Goal: Task Accomplishment & Management: Manage account settings

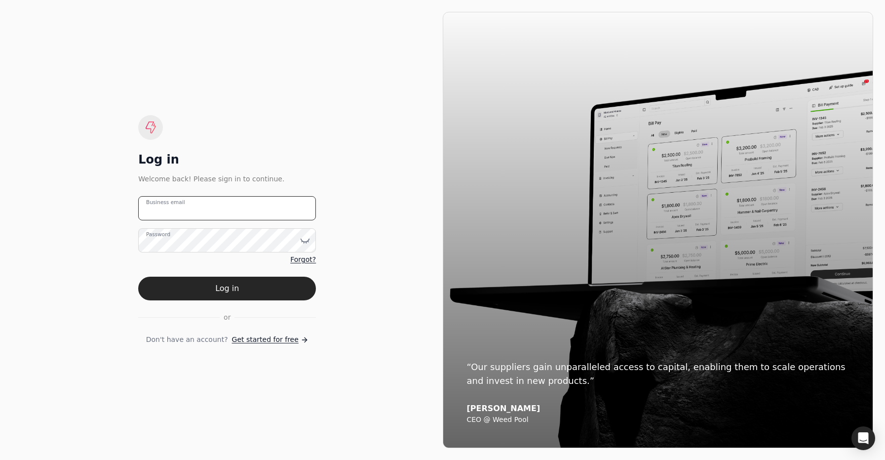
click at [258, 205] on email "Business email" at bounding box center [227, 208] width 178 height 24
click at [248, 216] on email "team+[PERSON_NAME]" at bounding box center [227, 208] width 178 height 24
type email "[EMAIL_ADDRESS][PERSON_NAME][DOMAIN_NAME]"
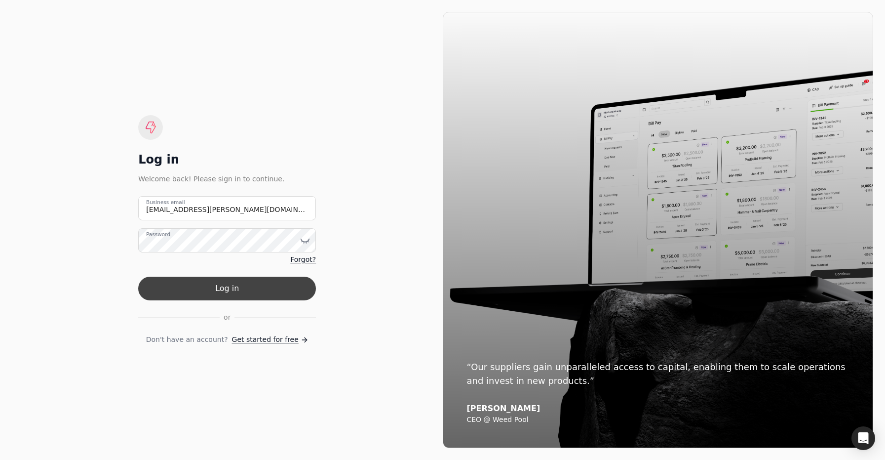
click at [251, 291] on button "Log in" at bounding box center [227, 289] width 178 height 24
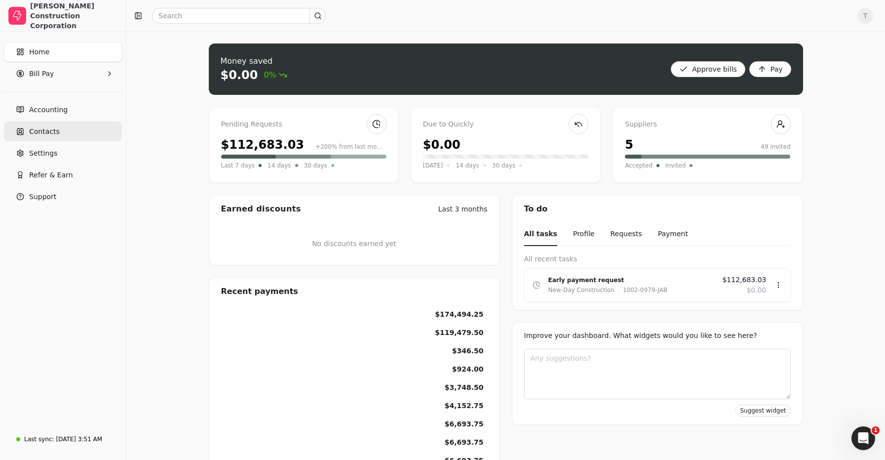
click at [47, 129] on span "Contacts" at bounding box center [44, 131] width 31 height 10
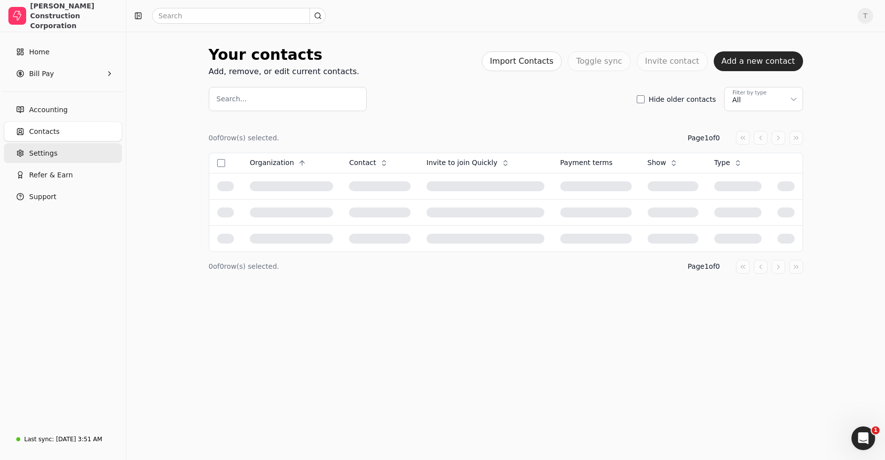
click at [46, 149] on span "Settings" at bounding box center [43, 153] width 28 height 10
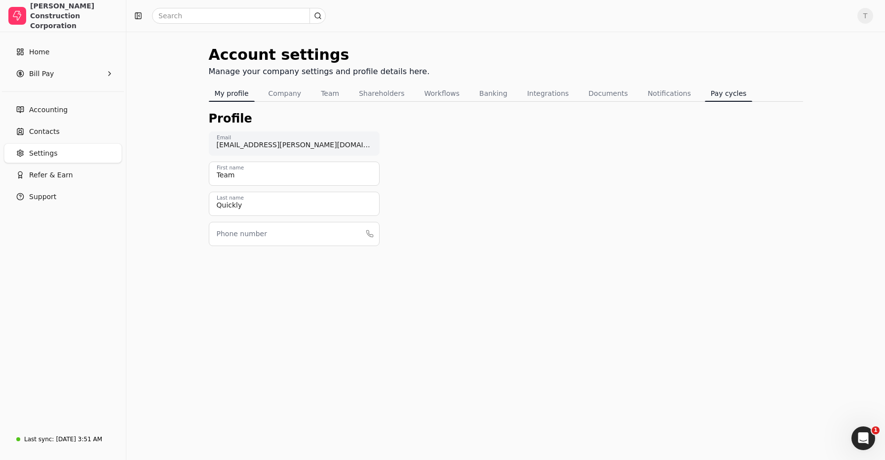
click at [711, 96] on button "Pay cycles" at bounding box center [729, 93] width 48 height 16
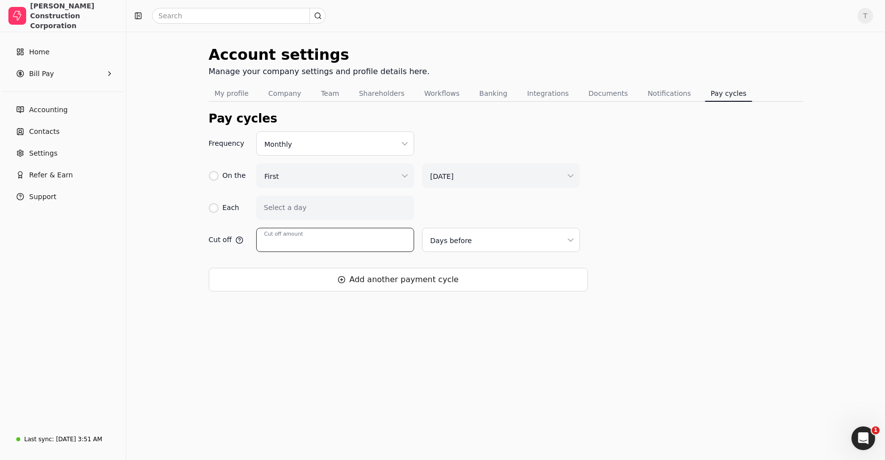
click at [335, 240] on input "Cut off amount" at bounding box center [335, 240] width 158 height 24
click at [643, 218] on div "Frequency Monthly On the First [DATE] Each Select a day Cut off Cut off amount …" at bounding box center [506, 211] width 595 height 160
click at [307, 230] on input "Cut off amount" at bounding box center [335, 240] width 158 height 24
type input "2"
drag, startPoint x: 775, startPoint y: 440, endPoint x: 783, endPoint y: 442, distance: 8.1
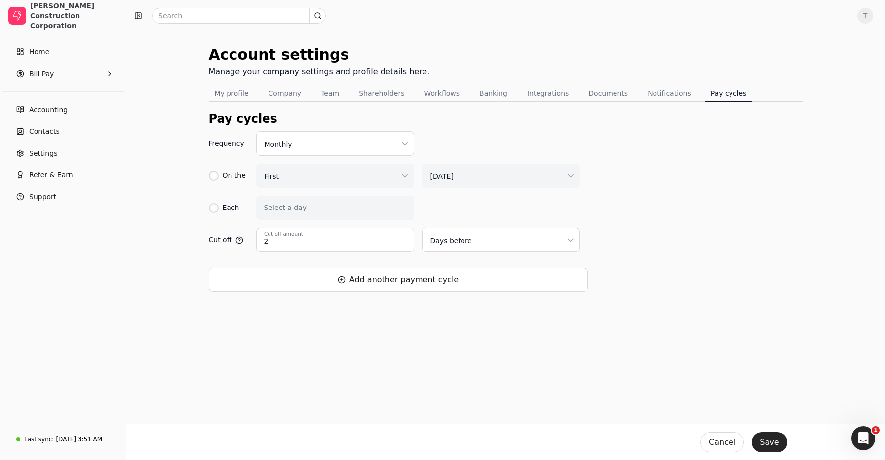
click at [775, 440] on button "Save" at bounding box center [769, 442] width 35 height 20
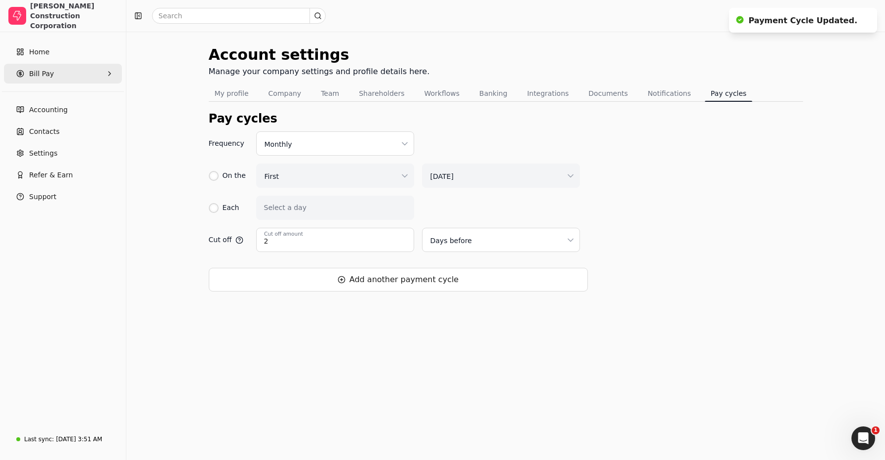
click at [53, 74] on Pay "Bill Pay" at bounding box center [63, 74] width 118 height 20
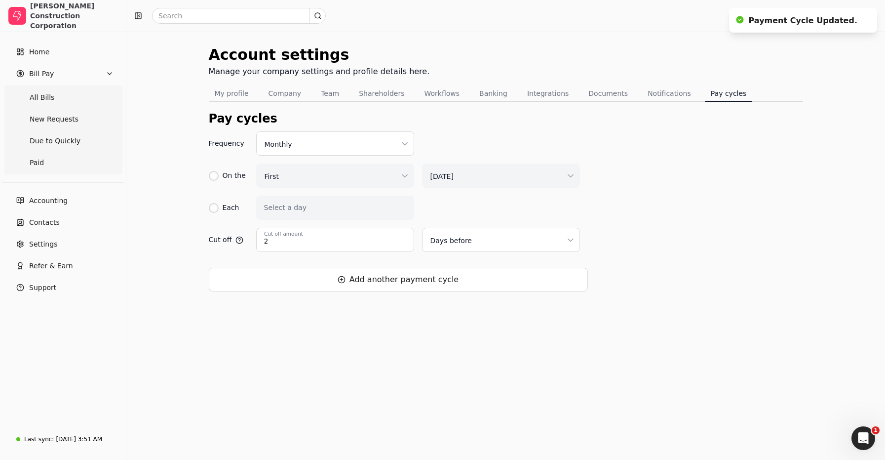
drag, startPoint x: 64, startPoint y: 98, endPoint x: 134, endPoint y: 152, distance: 88.4
click at [64, 98] on Bills "All Bills" at bounding box center [63, 97] width 114 height 20
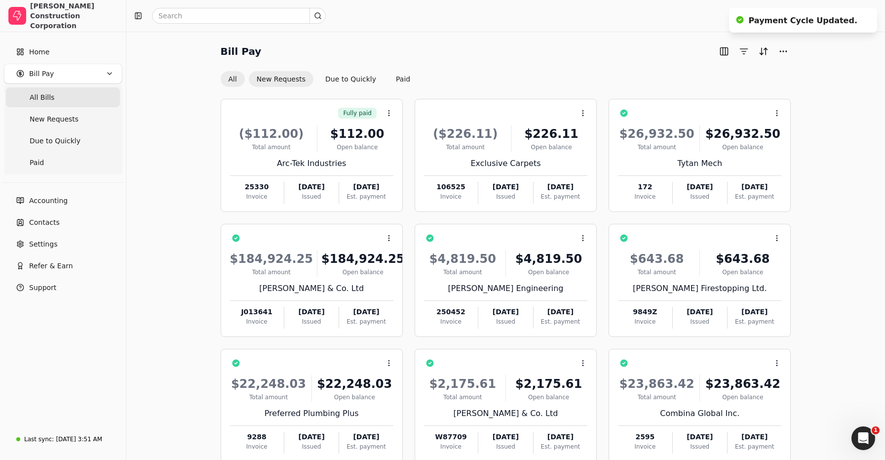
click at [280, 76] on button "New Requests" at bounding box center [281, 79] width 65 height 16
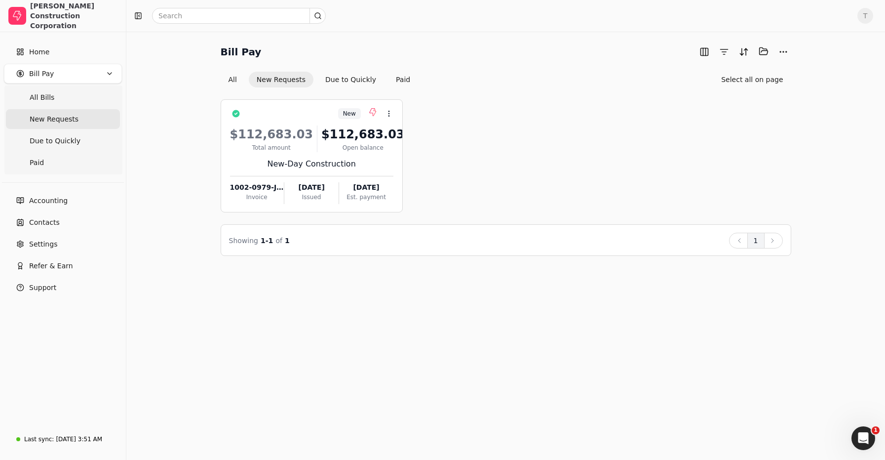
drag, startPoint x: 229, startPoint y: 76, endPoint x: 291, endPoint y: 80, distance: 62.9
click at [229, 76] on button "All" at bounding box center [233, 80] width 24 height 16
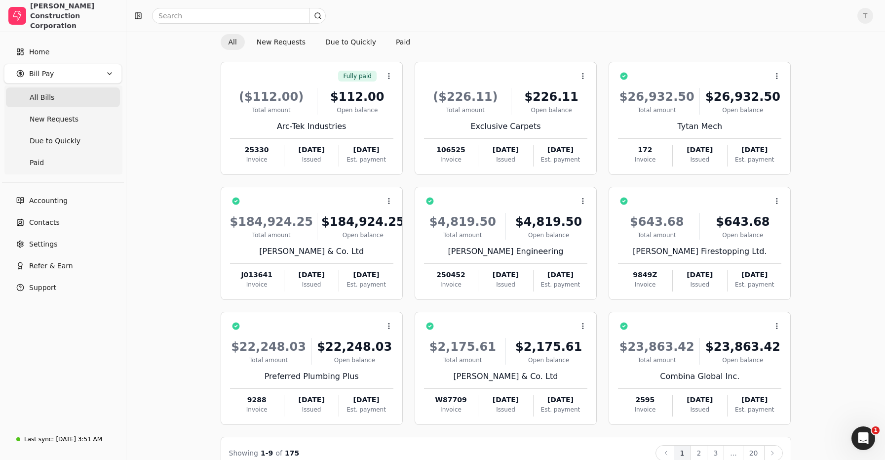
scroll to position [57, 0]
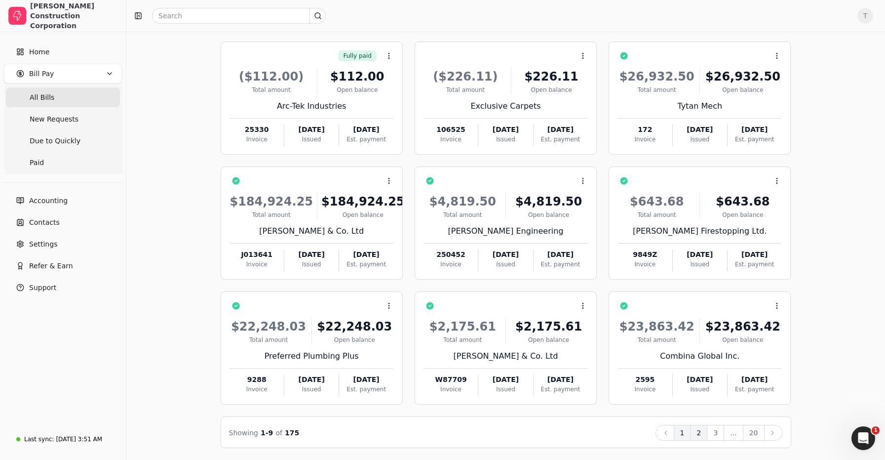
click at [705, 434] on button "2" at bounding box center [698, 433] width 17 height 16
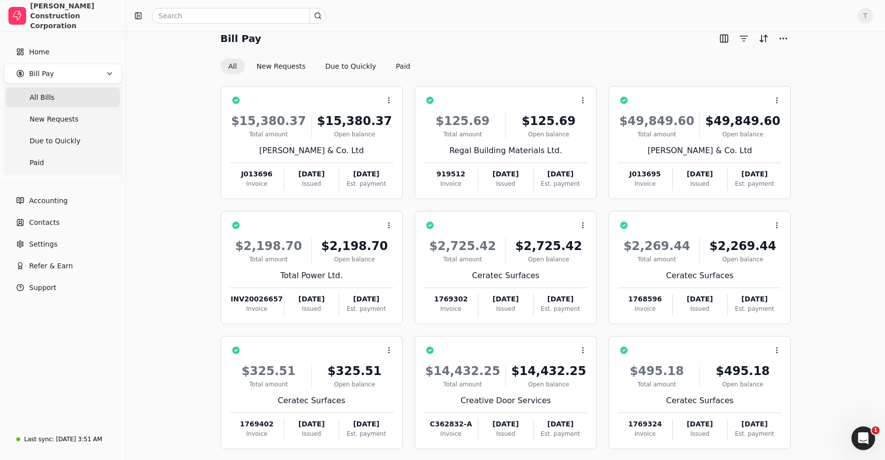
scroll to position [19, 0]
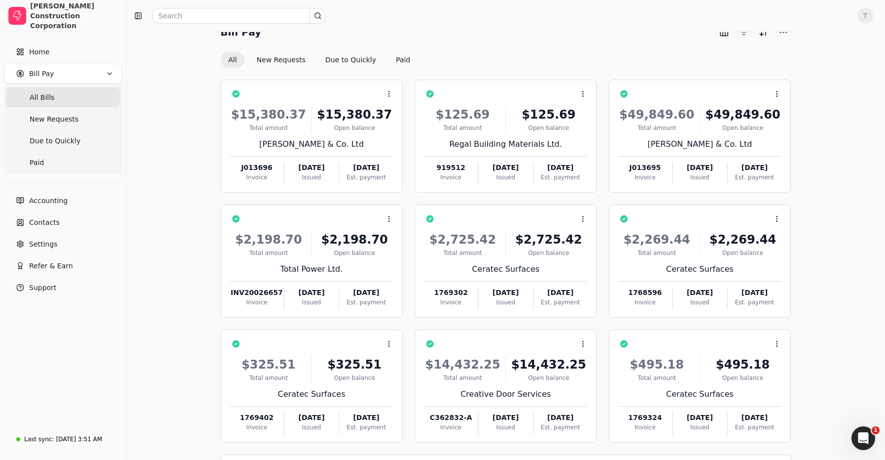
click at [192, 245] on div "Bill Pay All New Requests Due to Quickly Paid Context Menu Button $15,380.37 To…" at bounding box center [505, 255] width 735 height 462
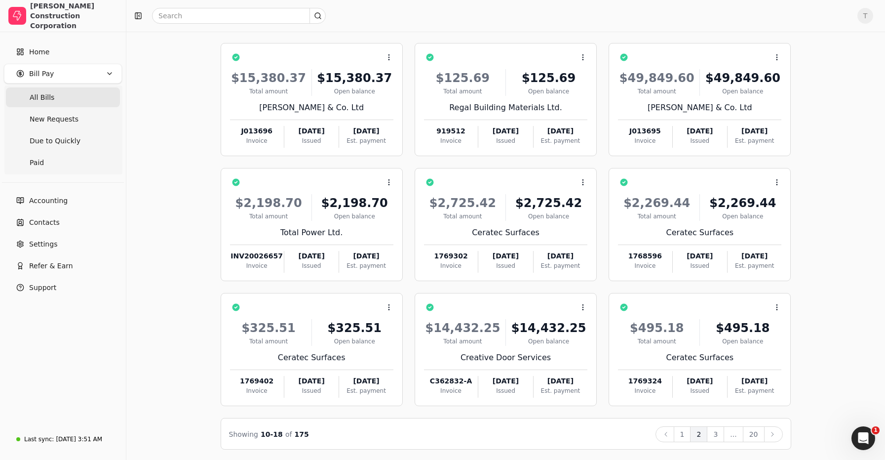
scroll to position [57, 0]
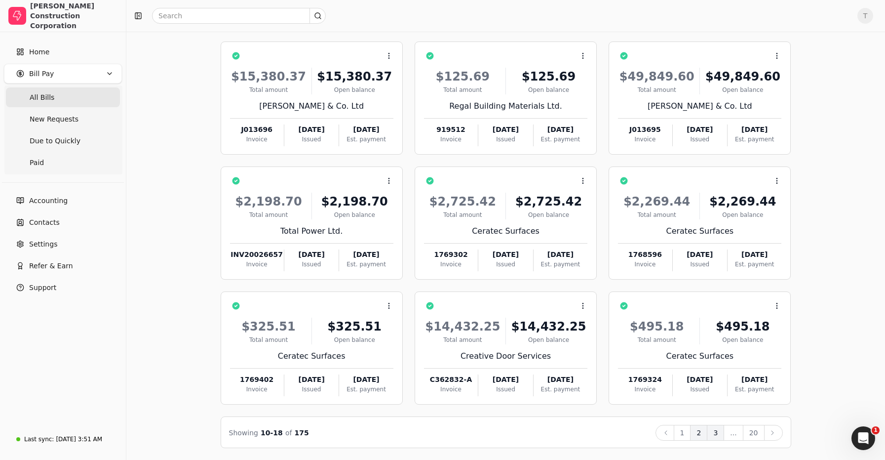
drag, startPoint x: 713, startPoint y: 431, endPoint x: 793, endPoint y: 439, distance: 79.9
click at [713, 431] on button "3" at bounding box center [715, 433] width 17 height 16
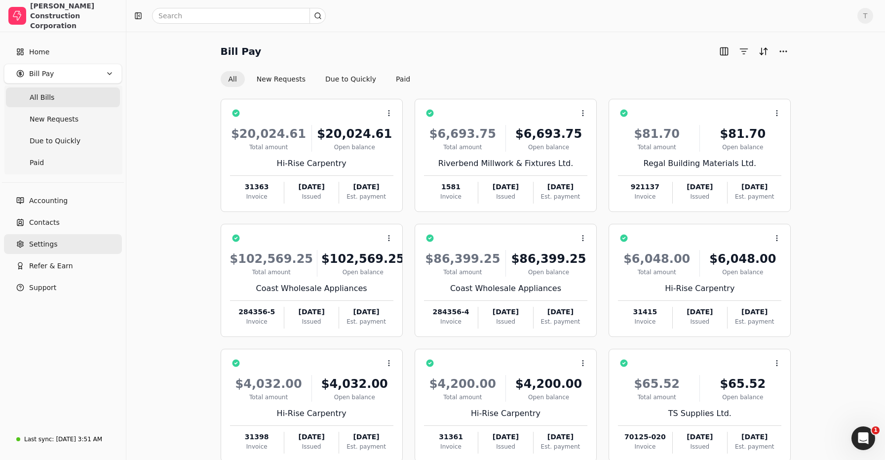
click at [61, 243] on link "Settings" at bounding box center [63, 244] width 118 height 20
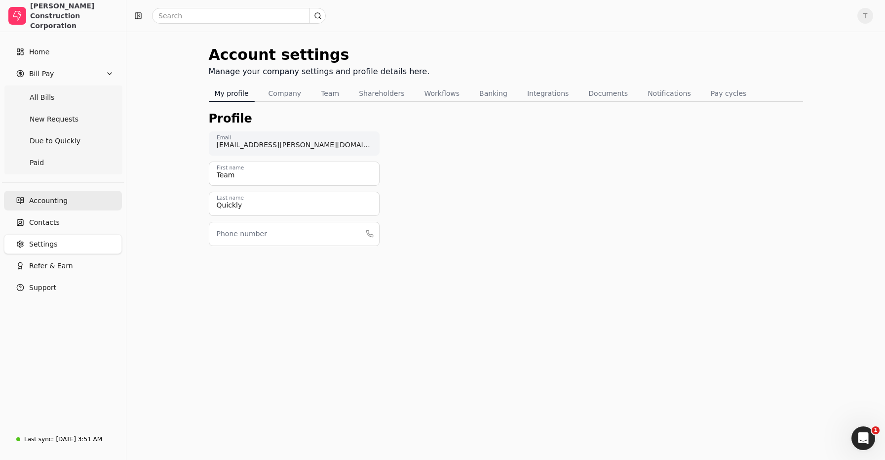
click at [49, 196] on span "Accounting" at bounding box center [48, 201] width 39 height 10
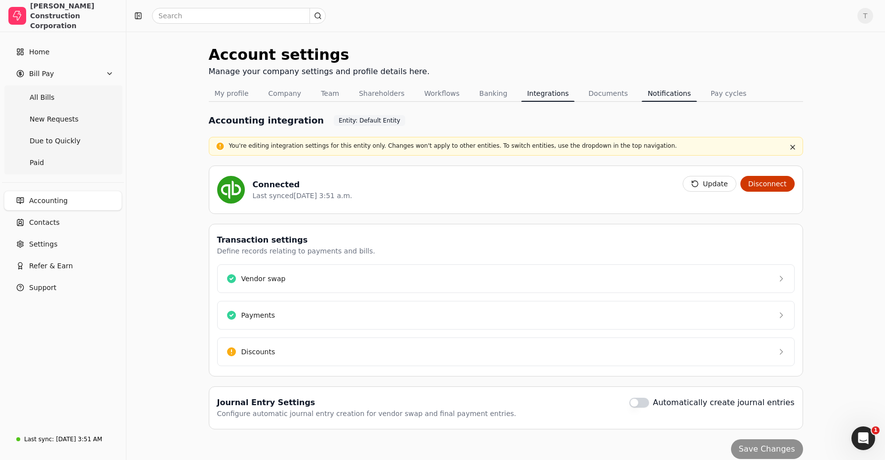
drag, startPoint x: 700, startPoint y: 91, endPoint x: 680, endPoint y: 97, distance: 21.1
click at [705, 91] on button "Pay cycles" at bounding box center [729, 93] width 48 height 16
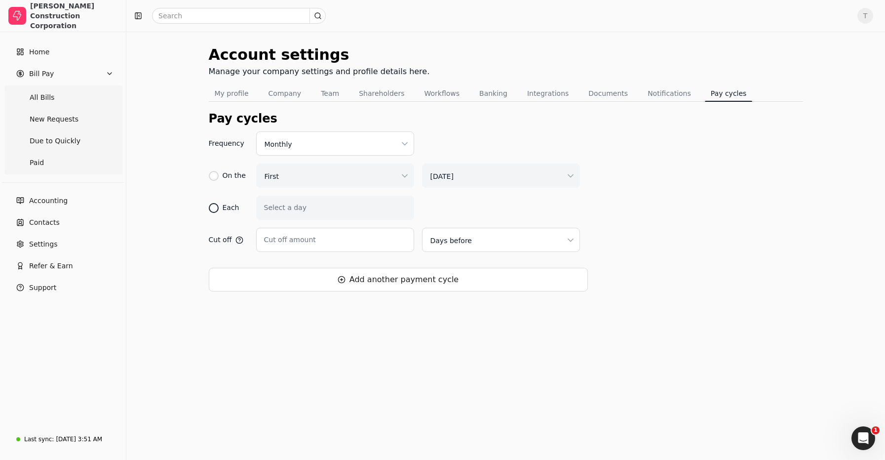
click at [211, 209] on div at bounding box center [213, 207] width 5 height 5
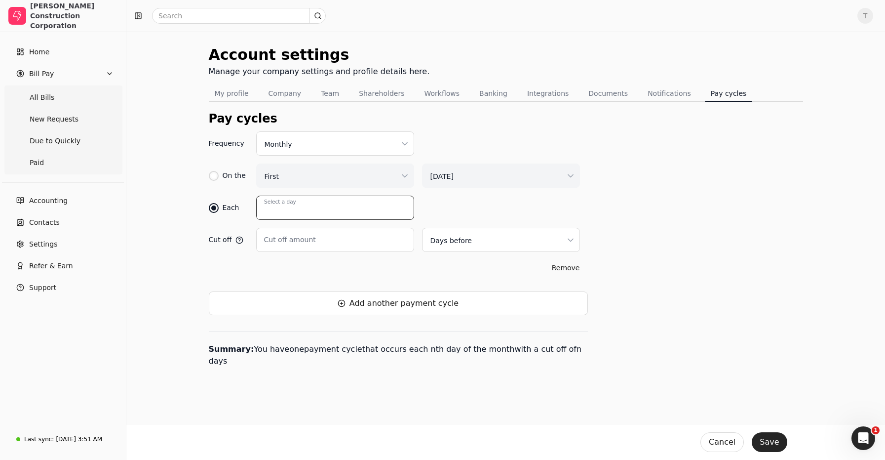
click at [347, 212] on input "Select a day" at bounding box center [335, 208] width 158 height 24
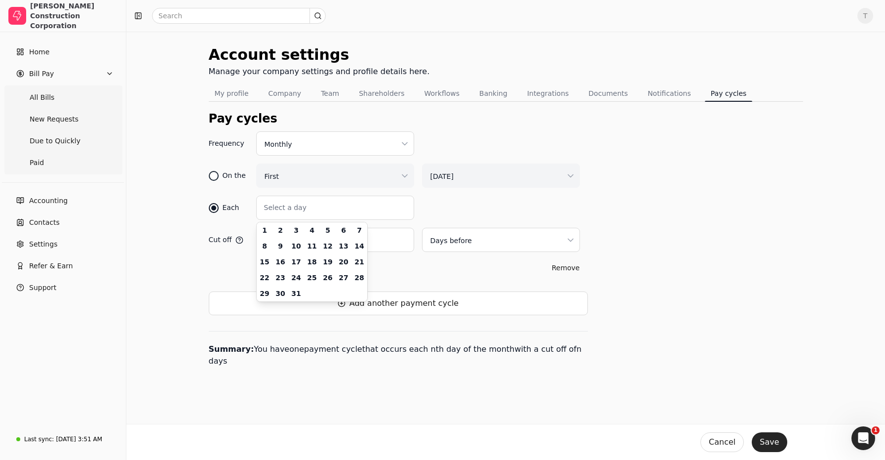
drag, startPoint x: 187, startPoint y: 204, endPoint x: 213, endPoint y: 182, distance: 34.7
click at [188, 204] on div "Account settings Manage your company settings and profile details here. My prof…" at bounding box center [505, 246] width 759 height 428
click at [215, 175] on div at bounding box center [213, 175] width 5 height 5
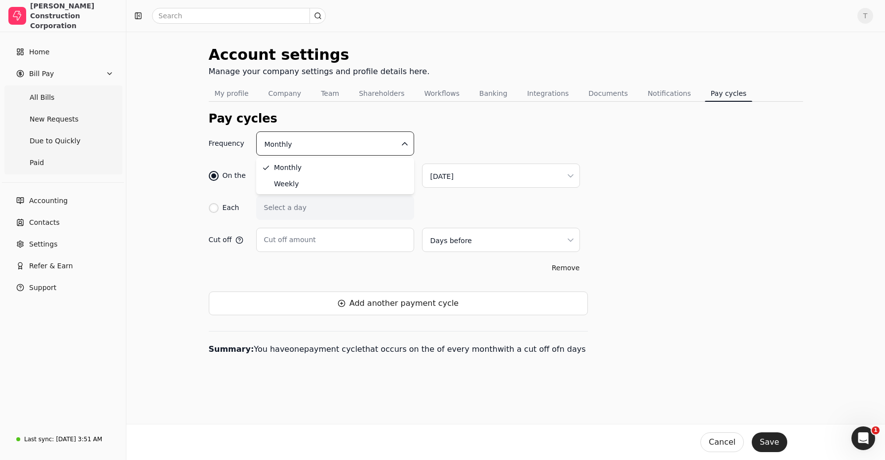
click at [296, 144] on html "[PERSON_NAME] Construction Corporation Home Bill Pay All Bills New Requests Due…" at bounding box center [442, 230] width 885 height 460
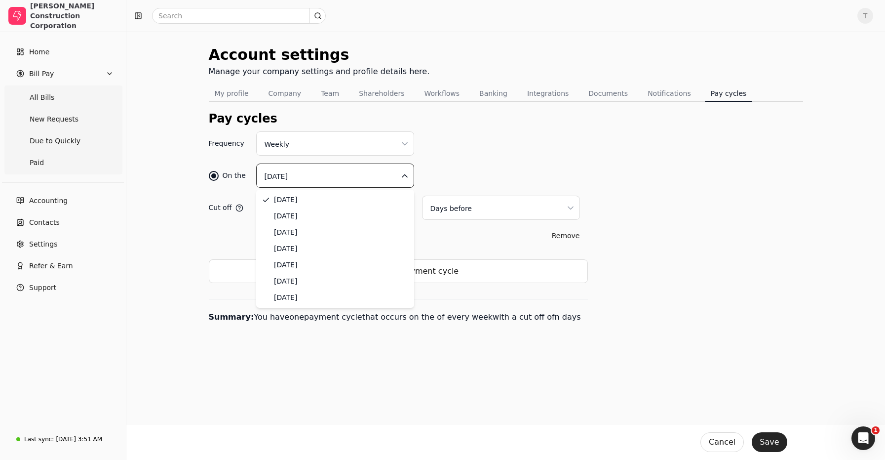
click at [318, 177] on html "[PERSON_NAME] Construction Corporation Home Bill Pay All Bills New Requests Due…" at bounding box center [442, 230] width 885 height 460
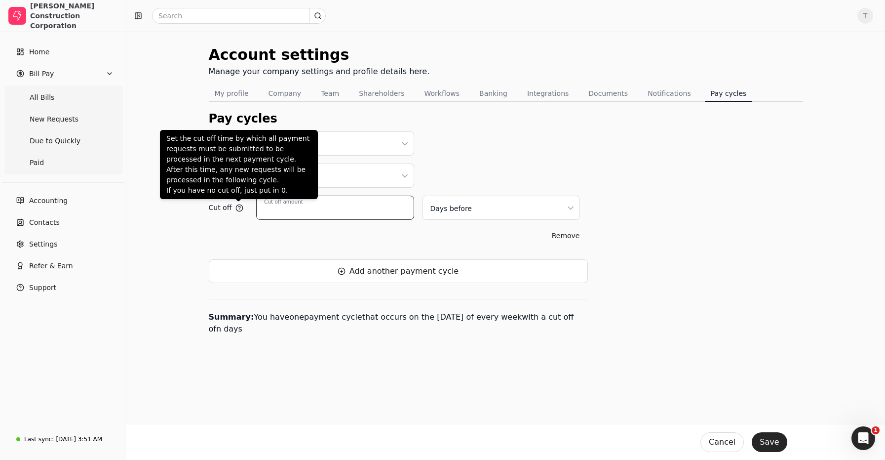
click at [320, 215] on input "Cut off amount" at bounding box center [335, 208] width 158 height 24
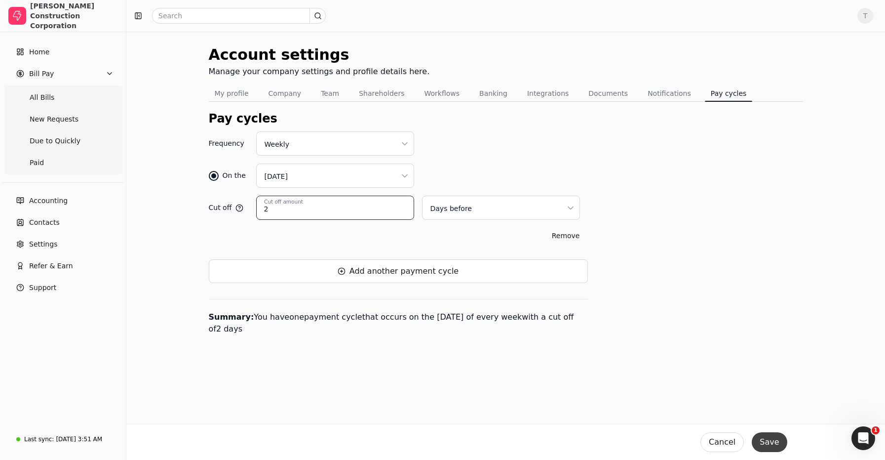
type input "2"
click at [767, 441] on button "Save" at bounding box center [769, 442] width 35 height 20
click at [61, 104] on Bills "All Bills" at bounding box center [63, 97] width 114 height 20
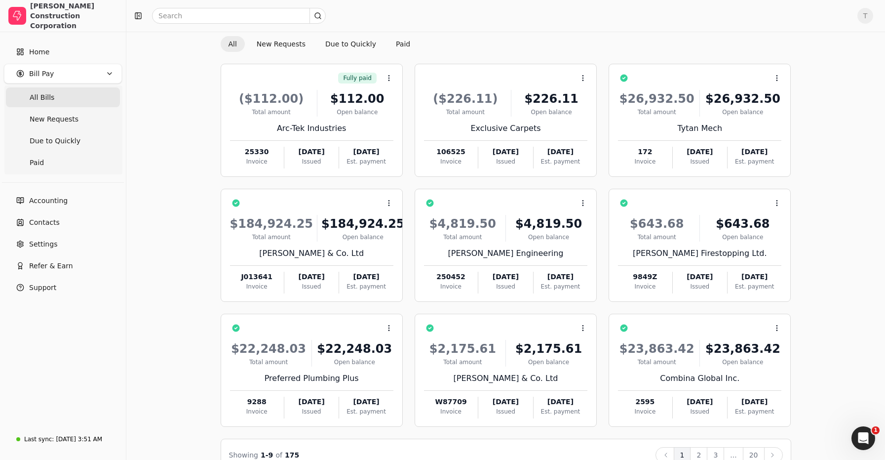
scroll to position [57, 0]
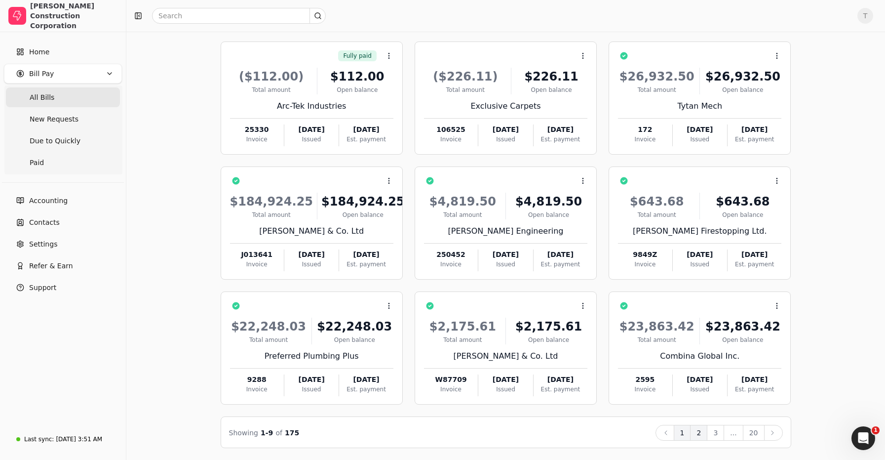
click at [701, 433] on button "2" at bounding box center [698, 433] width 17 height 16
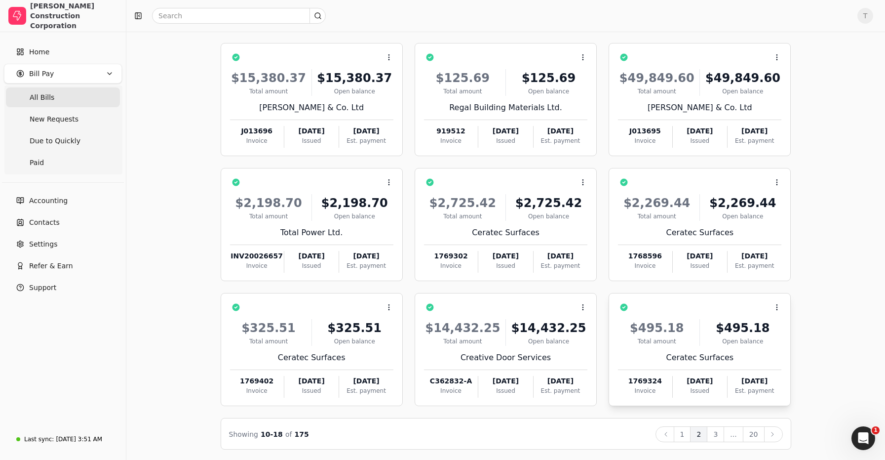
scroll to position [53, 0]
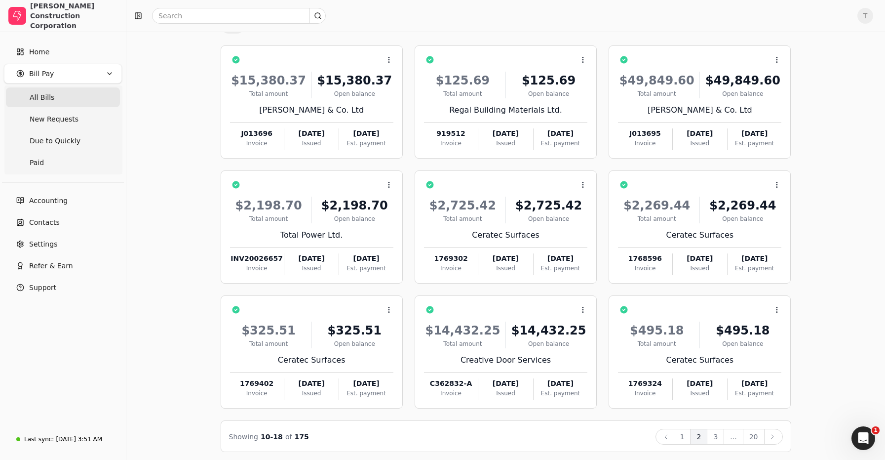
drag, startPoint x: 721, startPoint y: 436, endPoint x: 839, endPoint y: 362, distance: 138.8
click at [721, 436] on button "3" at bounding box center [715, 437] width 17 height 16
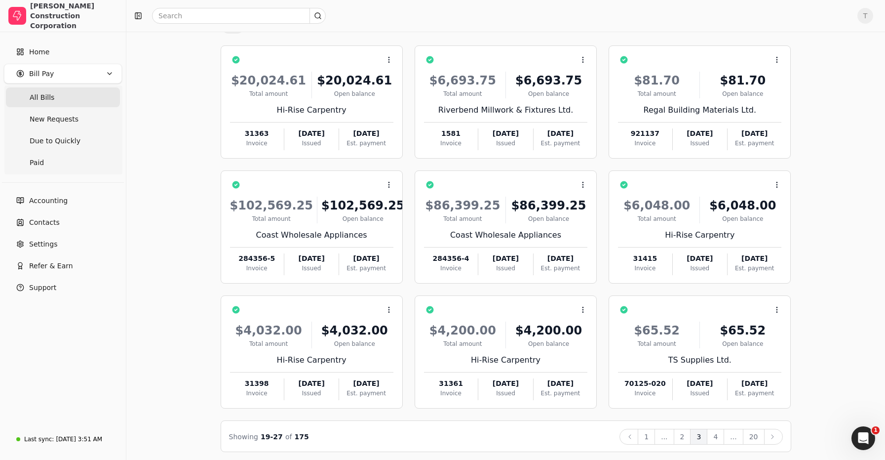
scroll to position [57, 0]
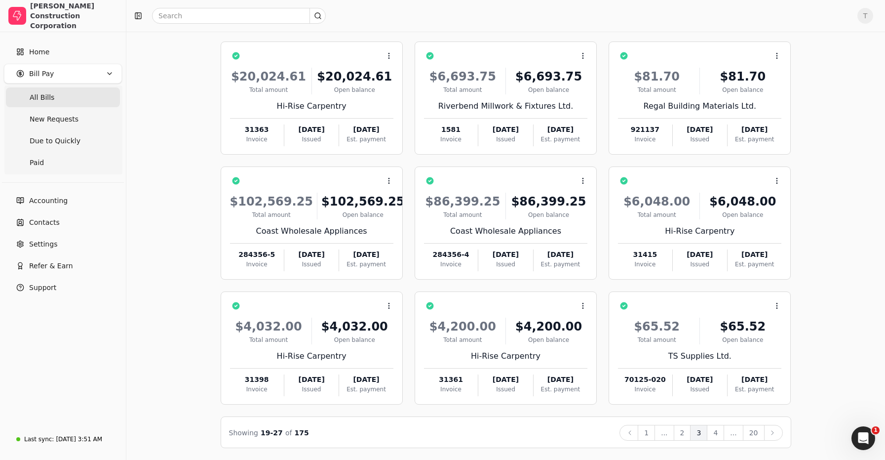
click at [716, 429] on button "4" at bounding box center [715, 433] width 17 height 16
